Goal: Check status: Check status

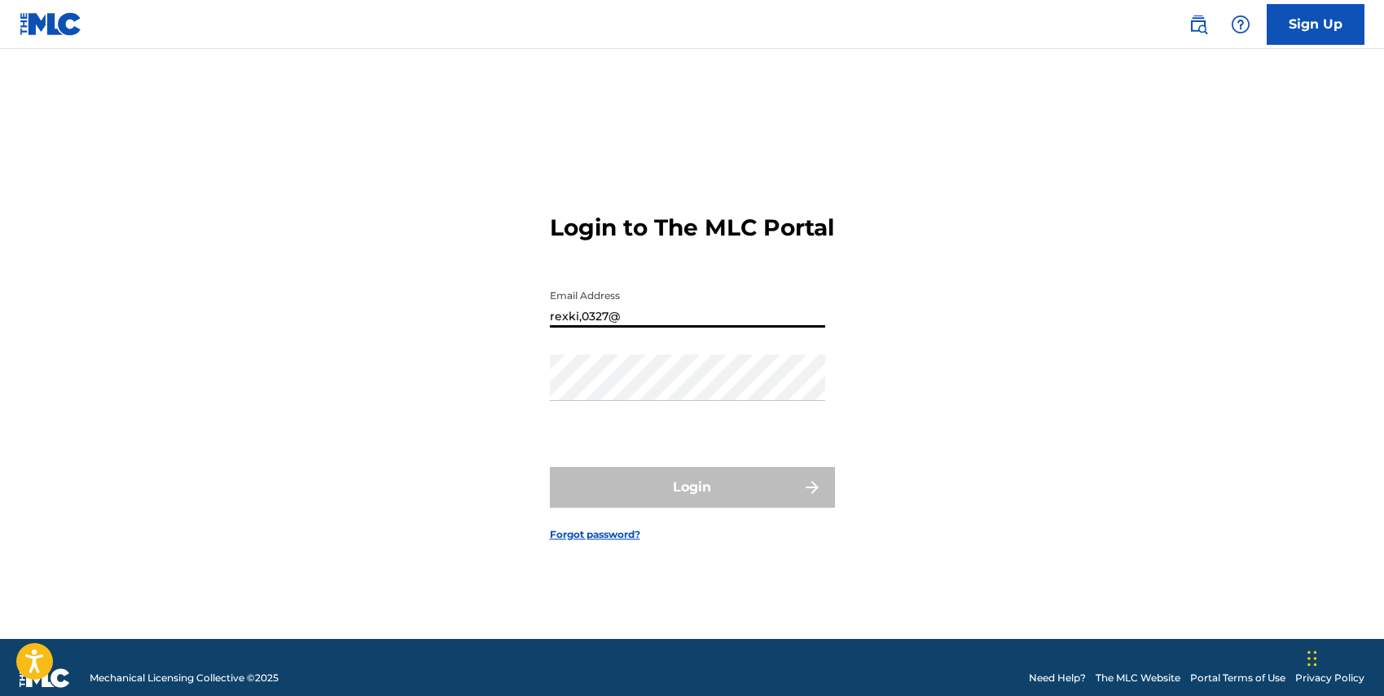
click at [580, 327] on input "rexki,0327@" at bounding box center [687, 304] width 275 height 46
drag, startPoint x: 659, startPoint y: 336, endPoint x: 708, endPoint y: 322, distance: 51.0
click at [659, 327] on input "rexkim0327@" at bounding box center [687, 304] width 275 height 46
type input "[EMAIL_ADDRESS][DOMAIN_NAME]"
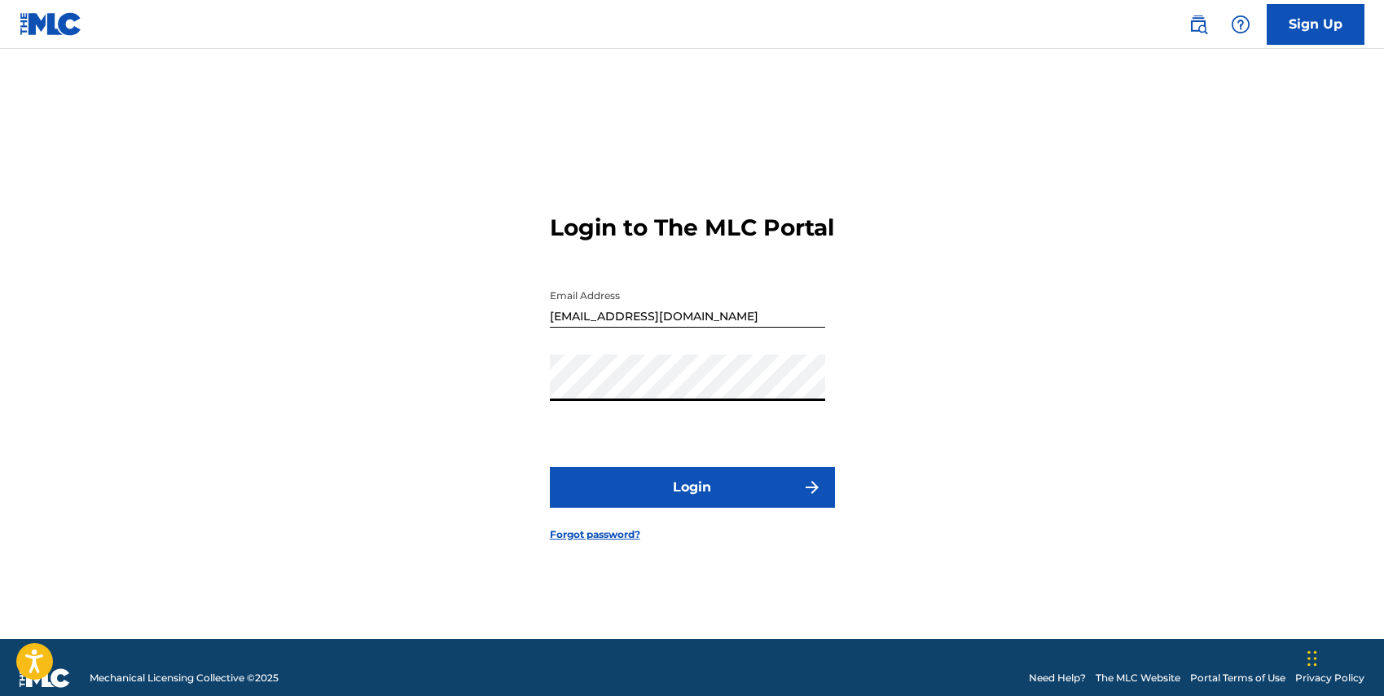
click at [550, 467] on button "Login" at bounding box center [692, 487] width 285 height 41
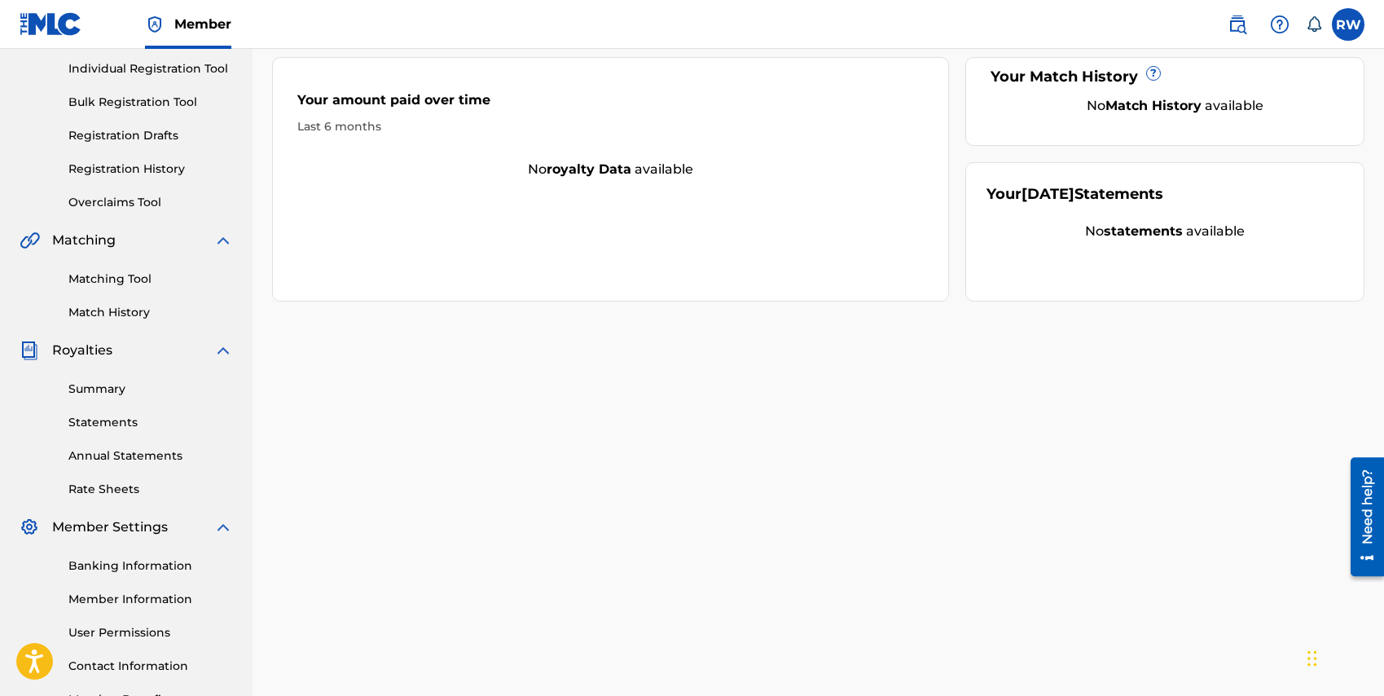
scroll to position [216, 0]
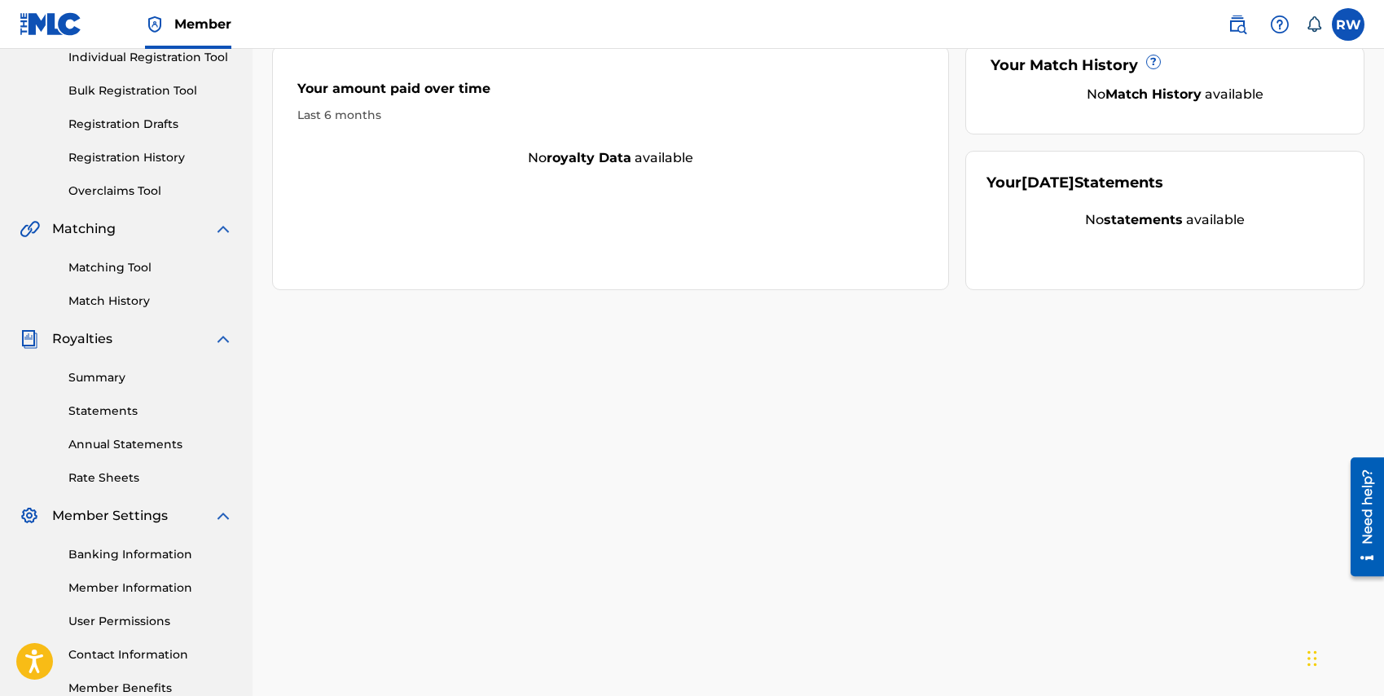
click at [74, 335] on span "Royalties" at bounding box center [82, 339] width 60 height 20
click at [93, 375] on link "Summary" at bounding box center [150, 377] width 165 height 17
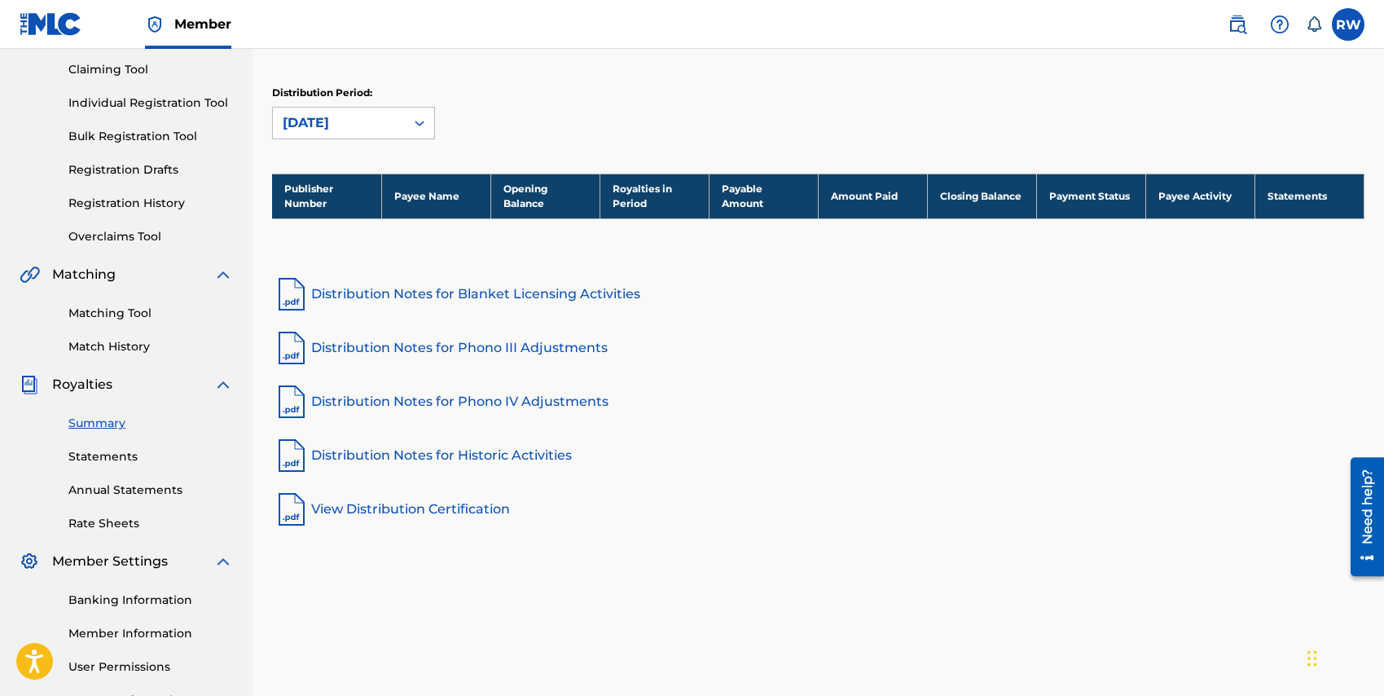
scroll to position [182, 0]
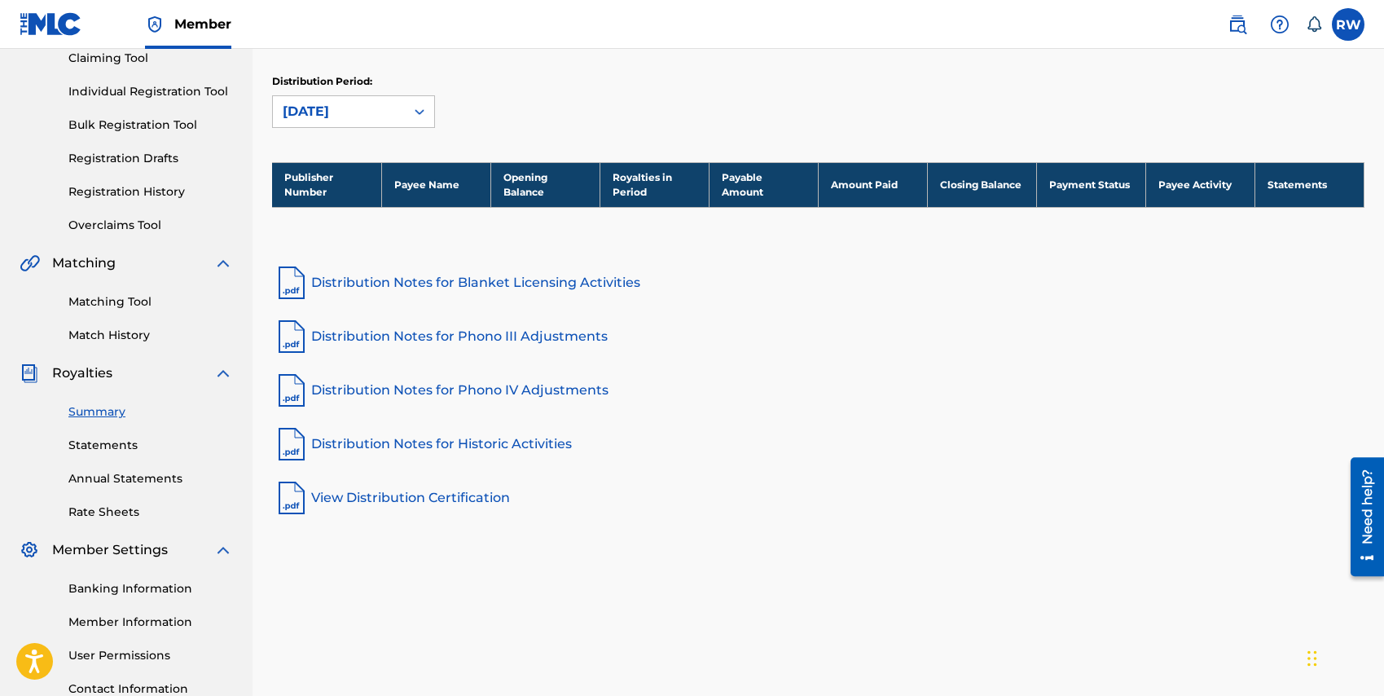
click at [68, 375] on span "Royalties" at bounding box center [82, 373] width 60 height 20
click at [93, 448] on link "Statements" at bounding box center [150, 445] width 165 height 17
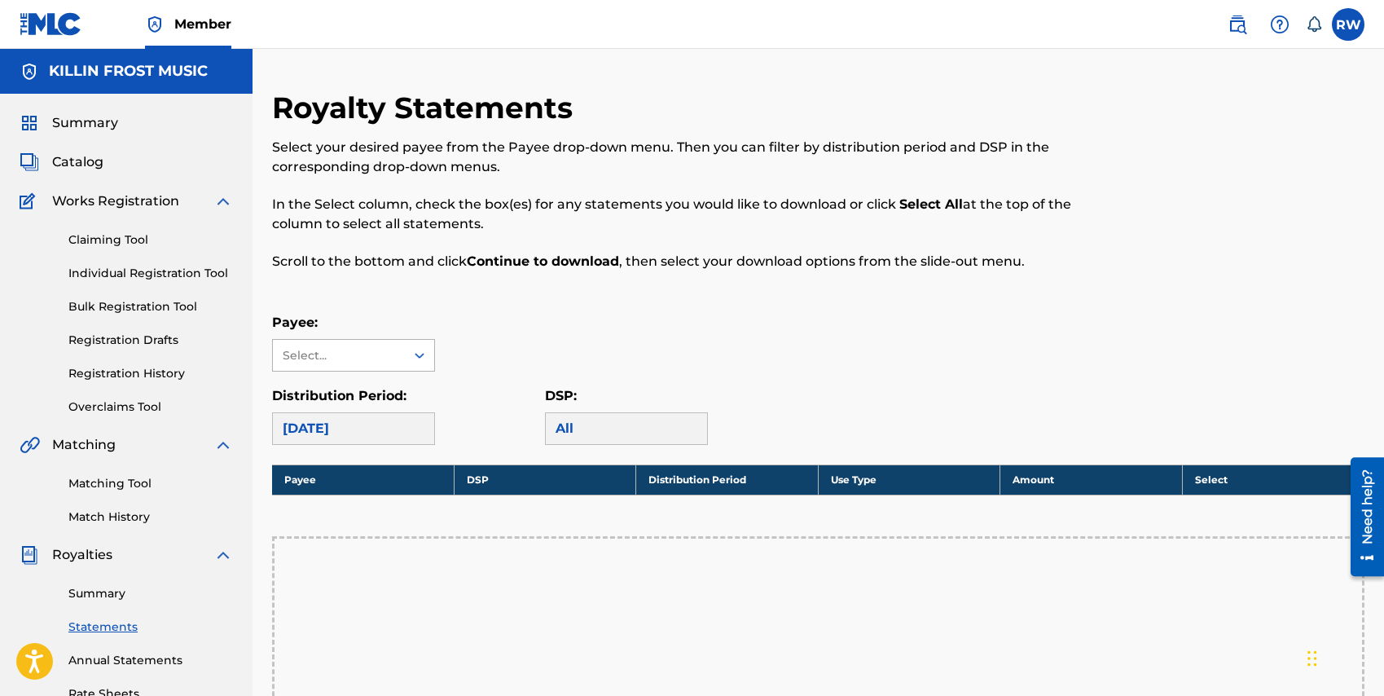
click at [411, 361] on icon at bounding box center [419, 355] width 16 height 16
click at [468, 376] on div "Payee: Select... Distribution Period: [DATE] DSP: All" at bounding box center [818, 379] width 1092 height 132
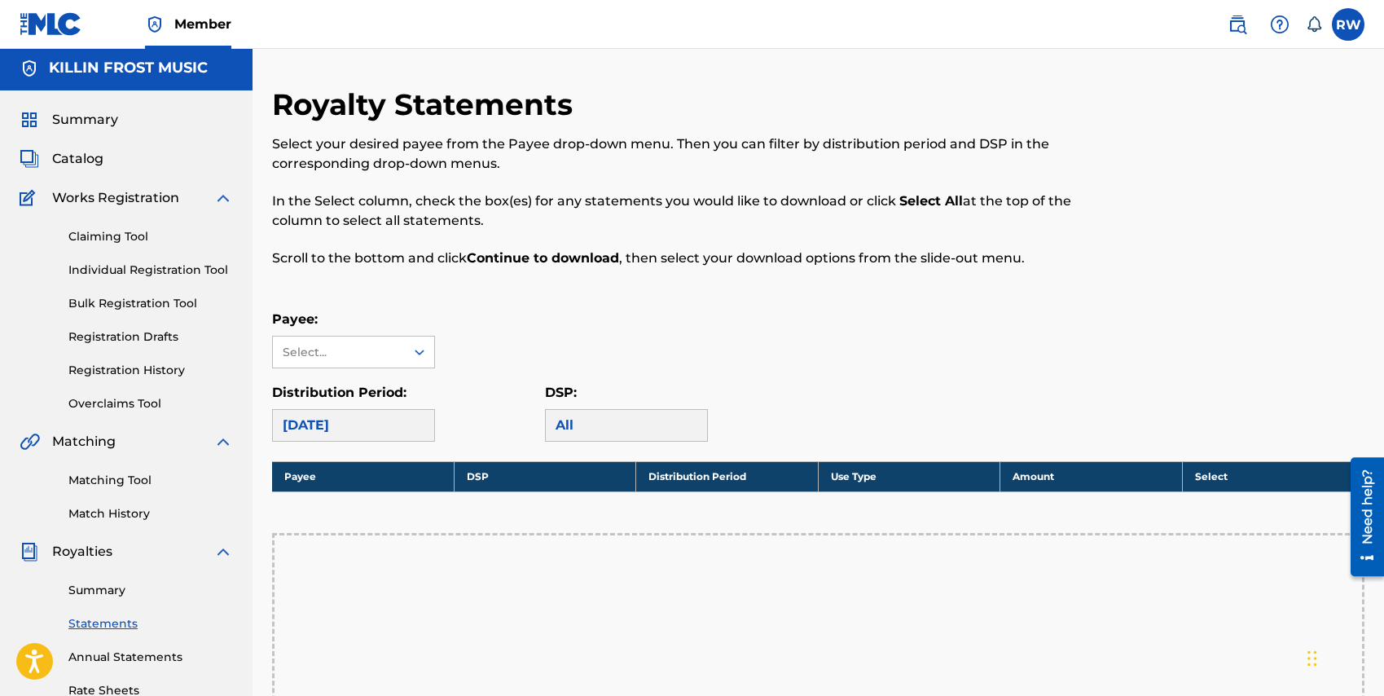
click at [68, 156] on span "Catalog" at bounding box center [77, 159] width 51 height 20
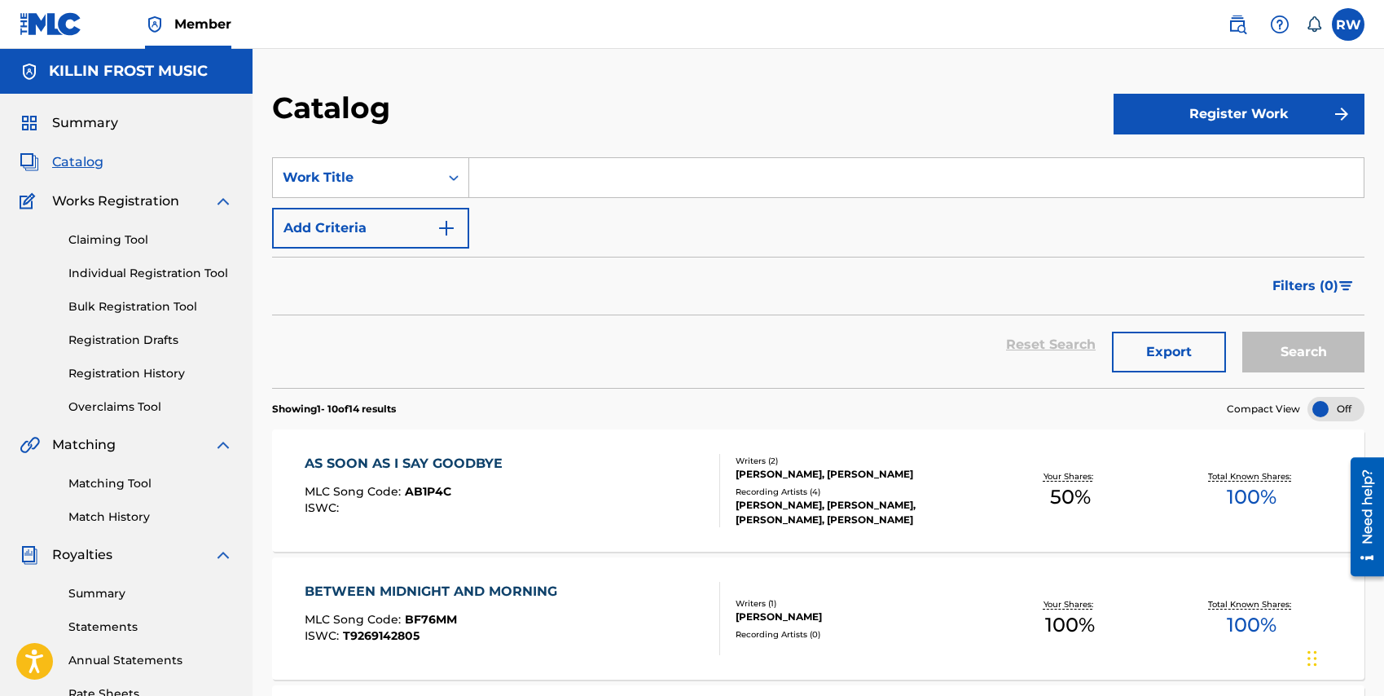
click at [1350, 20] on label at bounding box center [1348, 24] width 33 height 33
click at [1348, 24] on input "RW [PERSON_NAME] [EMAIL_ADDRESS][DOMAIN_NAME] Notification Preferences Profile …" at bounding box center [1348, 24] width 0 height 0
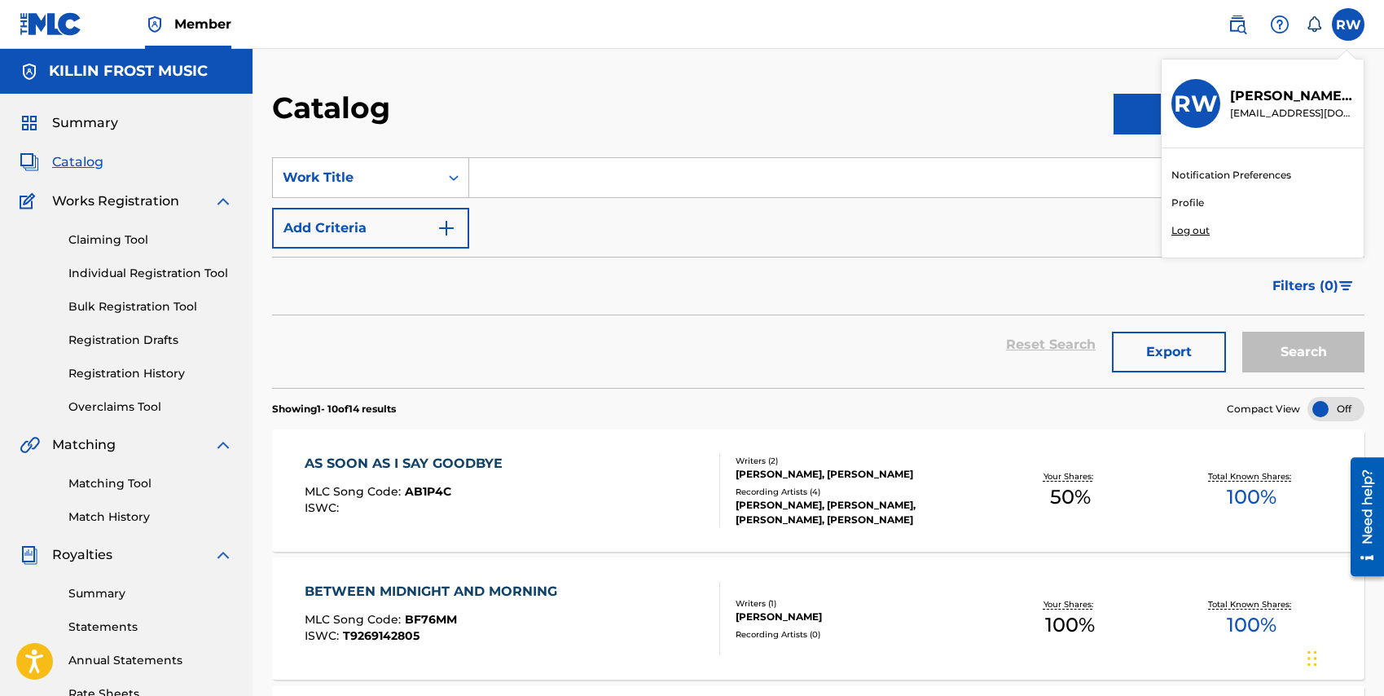
click at [1191, 231] on p "Log out" at bounding box center [1190, 230] width 38 height 15
click at [1348, 24] on input "RW [PERSON_NAME] [EMAIL_ADDRESS][DOMAIN_NAME] Notification Preferences Profile …" at bounding box center [1348, 24] width 0 height 0
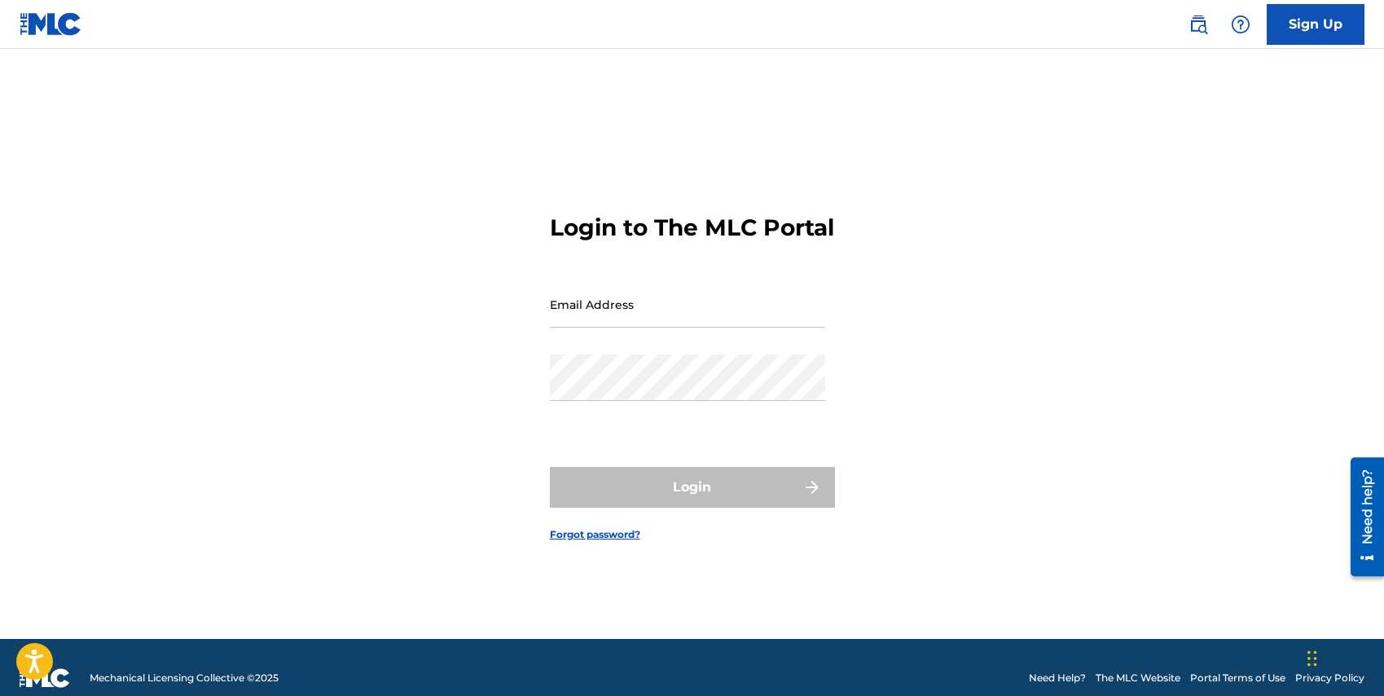
type input "[EMAIL_ADDRESS][DOMAIN_NAME]"
